Goal: Browse casually

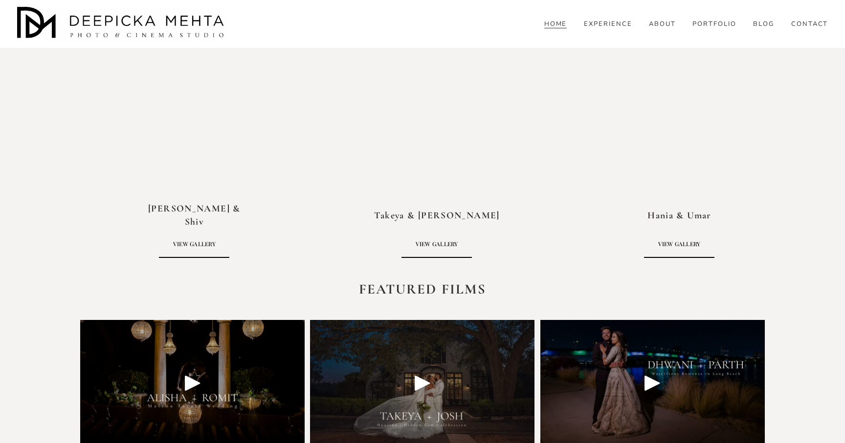
scroll to position [2170, 0]
